Goal: Task Accomplishment & Management: Use online tool/utility

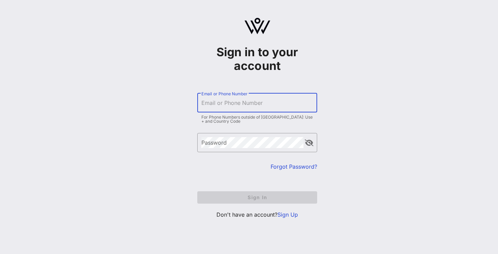
type input "[EMAIL_ADDRESS][DOMAIN_NAME]"
click at [257, 197] on button "Sign In" at bounding box center [257, 197] width 120 height 12
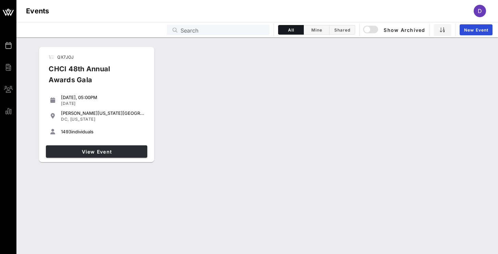
click at [97, 152] on span "View Event" at bounding box center [97, 152] width 96 height 6
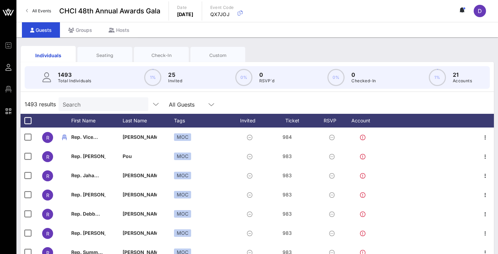
click at [110, 59] on div "Seating" at bounding box center [104, 55] width 55 height 17
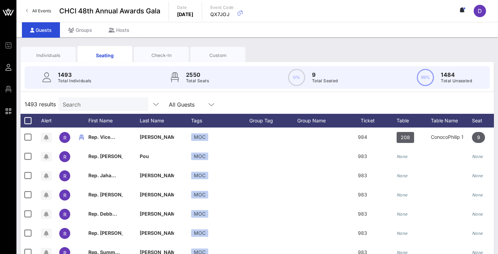
click at [73, 53] on div "Individuals" at bounding box center [48, 55] width 55 height 17
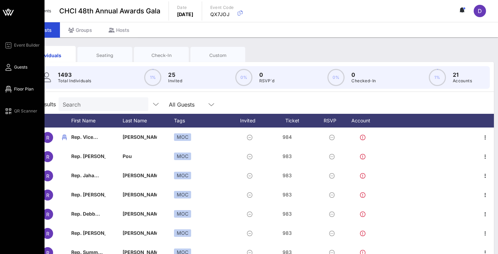
click at [21, 88] on span "Floor Plan" at bounding box center [24, 89] width 20 height 6
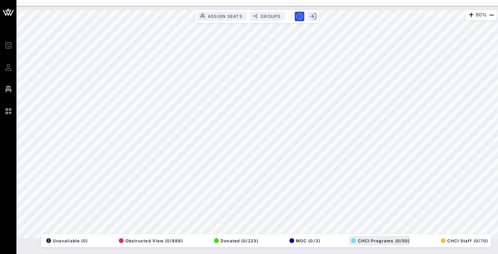
click at [385, 236] on div "80% Assign Seats Groups Exit All Reserved Shared Total Guests 1427 Total Seated…" at bounding box center [257, 124] width 479 height 228
click at [389, 235] on div "80% Assign Seats Groups Exit All Reserved Shared Total Guests 1427 Total Seated…" at bounding box center [257, 124] width 479 height 228
click at [303, 0] on html "Event Builder Guests Floor Plan QR Scanner CHCI 48th Annual Awards Gala 80% Ass…" at bounding box center [249, 127] width 498 height 254
click at [342, 234] on div "80% Assign Seats Groups Exit All Reserved Shared Total Guests 1427 Total Seated…" at bounding box center [257, 124] width 479 height 228
click at [391, 253] on html "Event Builder Guests Floor Plan QR Scanner CHCI 48th Annual Awards Gala 64% Ass…" at bounding box center [249, 127] width 498 height 254
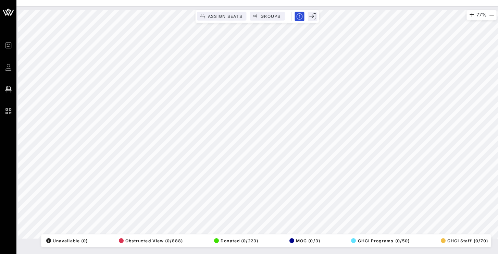
click at [343, 253] on html "Event Builder Guests Floor Plan QR Scanner CHCI 48th Annual Awards Gala 77% Ass…" at bounding box center [249, 127] width 498 height 254
click at [323, 0] on html "Event Builder Guests Floor Plan QR Scanner CHCI 48th Annual Awards Gala 77% Ass…" at bounding box center [249, 127] width 498 height 254
click at [225, 146] on div "73% Assign Seats Groups Exit All Reserved Shared Total Guests 1427 Total Seated…" at bounding box center [257, 124] width 479 height 228
drag, startPoint x: 219, startPoint y: 241, endPoint x: 288, endPoint y: 258, distance: 70.6
click at [288, 253] on html "Event Builder Guests Floor Plan QR Scanner CHCI 48th Annual Awards Gala 73% Ass…" at bounding box center [249, 127] width 498 height 254
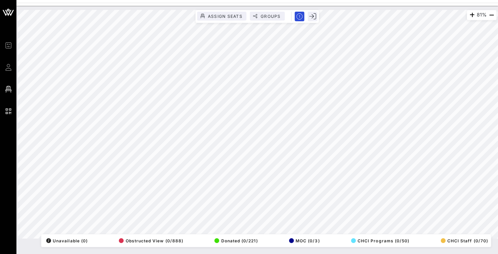
click at [278, 238] on div "81% Assign Seats Groups Exit All Reserved Shared Total Guests 1427 Total Seated…" at bounding box center [257, 124] width 479 height 228
click at [240, 253] on html "Event Builder Guests Floor Plan QR Scanner CHCI 48th Annual Awards Gala 87% Ass…" at bounding box center [249, 127] width 498 height 254
click at [282, 19] on div "87% Assign Seats Groups Exit All Reserved Shared Total Guests 1427 Total Seated…" at bounding box center [257, 124] width 479 height 228
click at [225, 253] on html "Event Builder Guests Floor Plan QR Scanner CHCI 48th Annual Awards Gala 87% Ass…" at bounding box center [249, 127] width 498 height 254
click at [394, 249] on div "97% Assign Seats Groups Exit All Reserved Shared Total Guests 1427 Total Seated…" at bounding box center [256, 130] width 481 height 248
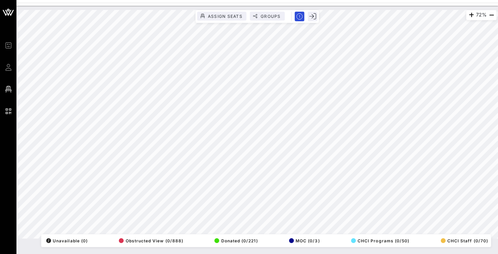
click at [329, 253] on html "Event Builder Guests Floor Plan QR Scanner CHCI 48th Annual Awards Gala 72% Ass…" at bounding box center [249, 127] width 498 height 254
click at [220, 253] on html "Event Builder Guests Floor Plan QR Scanner CHCI 48th Annual Awards Gala 72% Ass…" at bounding box center [249, 127] width 498 height 254
click at [497, 124] on html "Event Builder Guests Floor Plan QR Scanner CHCI 48th Annual Awards Gala 72% Ass…" at bounding box center [249, 127] width 498 height 254
click at [281, 253] on html "Event Builder Guests Floor Plan QR Scanner CHCI 48th Annual Awards Gala 66% Ass…" at bounding box center [249, 127] width 498 height 254
click at [387, 238] on div "81% Assign Seats Groups Exit All Reserved Shared Total Guests 1427 Total Seated…" at bounding box center [257, 124] width 479 height 228
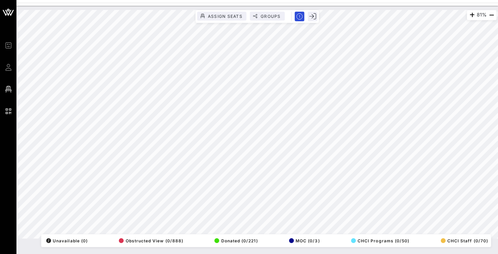
click at [325, 253] on html "Event Builder Guests Floor Plan QR Scanner CHCI 48th Annual Awards Gala 81% Ass…" at bounding box center [249, 127] width 498 height 254
click at [313, 0] on html "Event Builder Guests Floor Plan QR Scanner CHCI 48th Annual Awards Gala 90% Ass…" at bounding box center [249, 127] width 498 height 254
click at [274, 238] on div "116% Assign Seats Groups Exit All Reserved Shared Total Guests 1427 Total Seate…" at bounding box center [257, 124] width 479 height 228
click at [375, 253] on div "80% Assign Seats Groups Exit All Reserved Shared Total Guests 1427 Total Seated…" at bounding box center [256, 130] width 481 height 248
click at [212, 238] on div "80% Assign Seats Groups Exit All Reserved Shared Total Guests 1427 Total Seated…" at bounding box center [257, 124] width 479 height 228
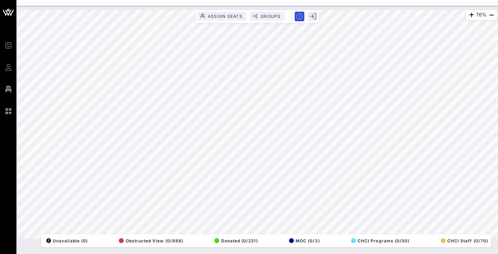
click at [325, 252] on div "76% Assign Seats Groups Exit All Reserved Shared Total Guests 1427 Total Seated…" at bounding box center [256, 130] width 481 height 248
click at [401, 238] on div "90% Assign Seats Groups Exit All Reserved Shared Total Guests 1427 Total Seated…" at bounding box center [257, 124] width 479 height 228
click at [304, 0] on html "Event Builder Guests Floor Plan QR Scanner CHCI 48th Annual Awards Gala 90% Ass…" at bounding box center [249, 127] width 498 height 254
click at [405, 238] on div "67% Assign Seats Groups Exit All Reserved Shared Total Guests 1427 Total Seated…" at bounding box center [257, 124] width 479 height 228
click at [497, 186] on html "Event Builder Guests Floor Plan QR Scanner CHCI 48th Annual Awards Gala 93% Ass…" at bounding box center [249, 127] width 498 height 254
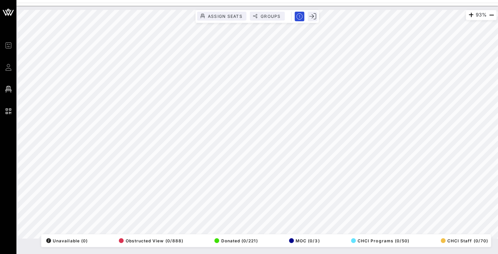
click at [497, 156] on html "Event Builder Guests Floor Plan QR Scanner CHCI 48th Annual Awards Gala 93% Ass…" at bounding box center [249, 127] width 498 height 254
click at [279, 253] on html "Event Builder Guests Floor Plan QR Scanner CHCI 48th Annual Awards Gala 93% Ass…" at bounding box center [249, 127] width 498 height 254
click at [245, 253] on html "Event Builder Guests Floor Plan QR Scanner CHCI 48th Annual Awards Gala 93% Ass…" at bounding box center [249, 127] width 498 height 254
click at [138, 0] on html "Event Builder Guests Floor Plan QR Scanner CHCI 48th Annual Awards Gala 93% Ass…" at bounding box center [249, 127] width 498 height 254
click at [362, 253] on html "Event Builder Guests Floor Plan QR Scanner CHCI 48th Annual Awards Gala 69% Ass…" at bounding box center [249, 127] width 498 height 254
